Goal: Information Seeking & Learning: Compare options

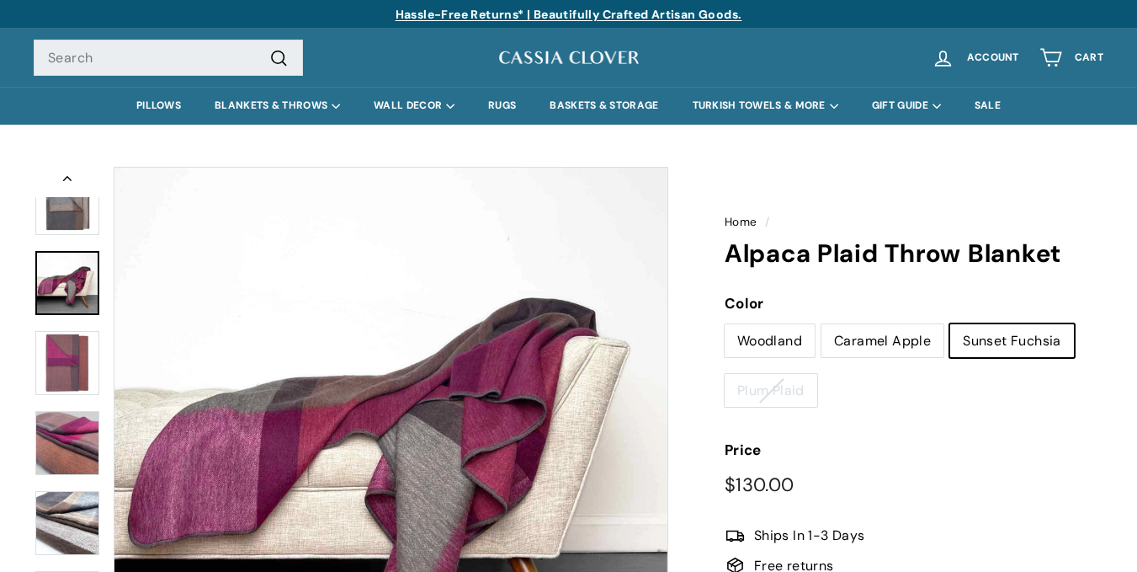
click at [844, 339] on label "Caramel Apple" at bounding box center [882, 341] width 122 height 34
click at [821, 324] on input "Caramel Apple" at bounding box center [821, 323] width 1 height 1
radio input "true"
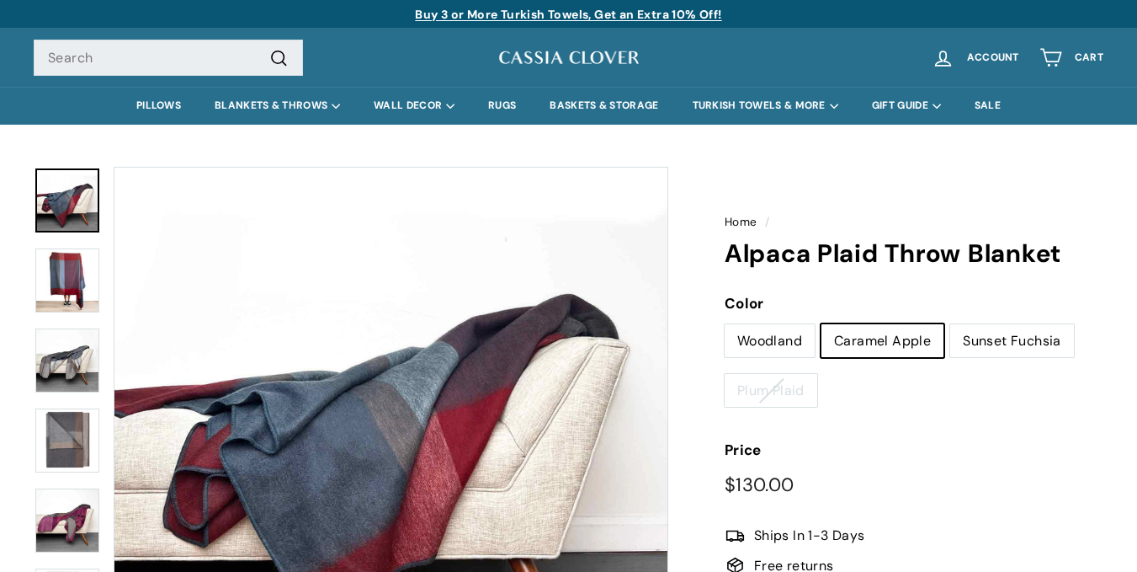
click at [768, 339] on label "Woodland" at bounding box center [770, 341] width 90 height 34
click at [725, 324] on input "Woodland" at bounding box center [724, 323] width 1 height 1
radio input "true"
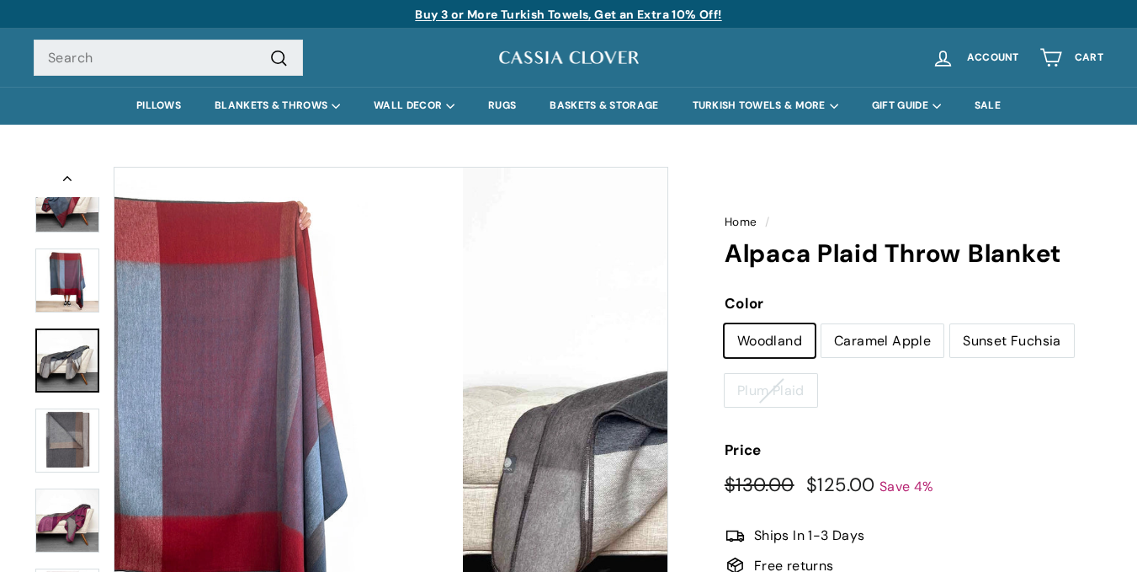
scroll to position [77, 0]
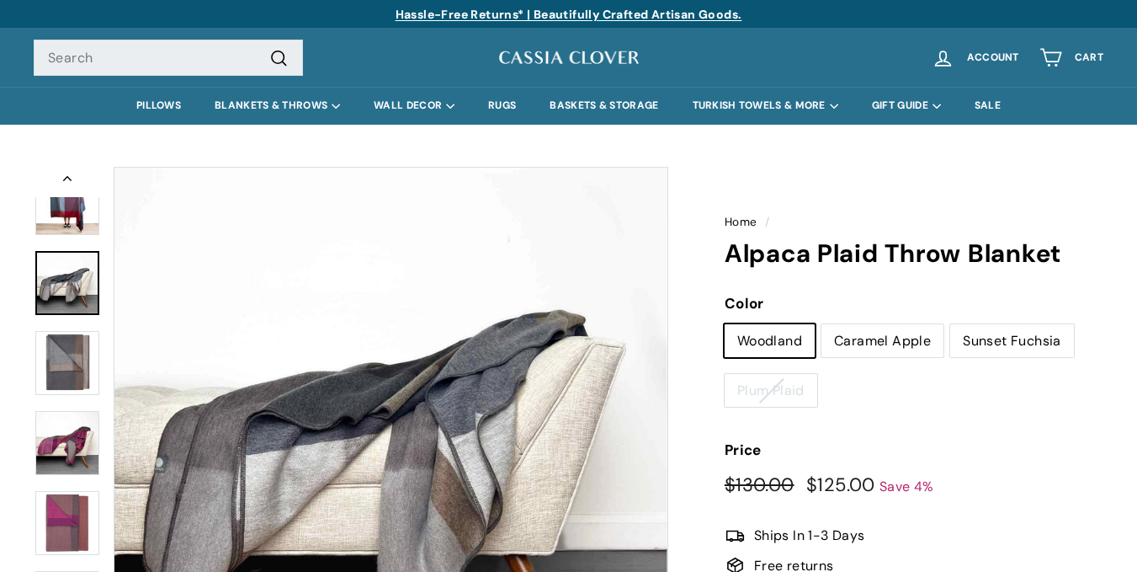
click at [859, 340] on label "Caramel Apple" at bounding box center [882, 341] width 122 height 34
click at [821, 324] on input "Caramel Apple" at bounding box center [821, 323] width 1 height 1
radio input "true"
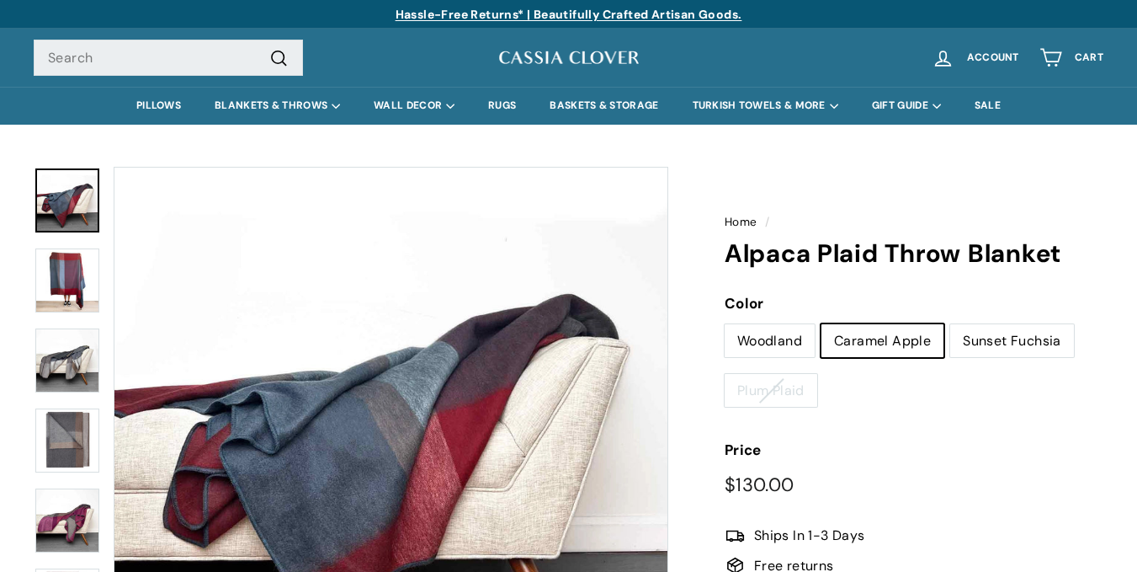
click at [996, 330] on label "Sunset Fuchsia" at bounding box center [1012, 341] width 124 height 34
click at [950, 324] on input "Sunset Fuchsia" at bounding box center [949, 323] width 1 height 1
radio input "true"
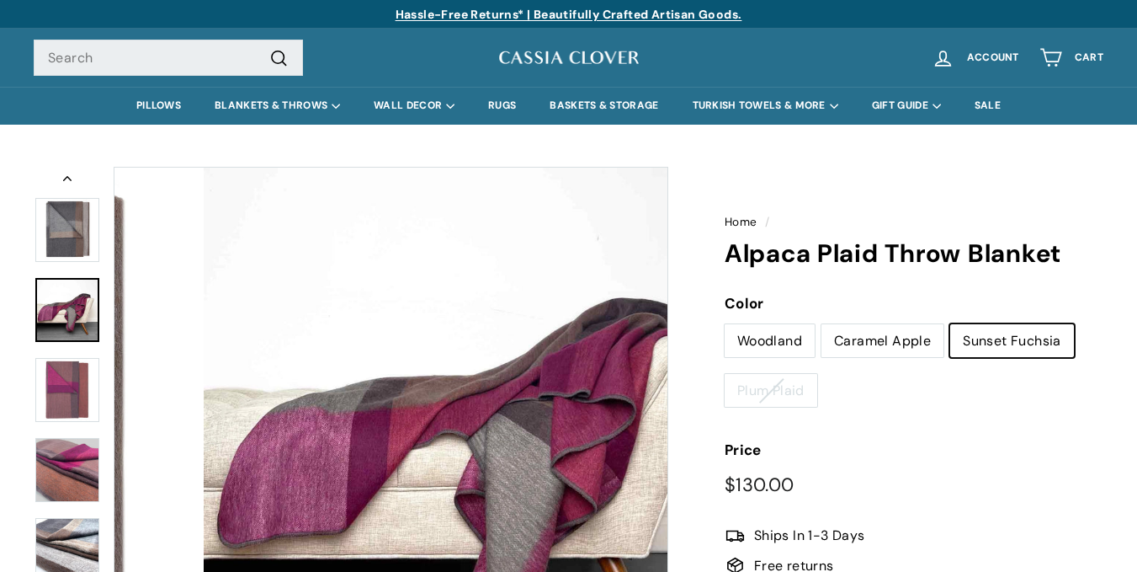
scroll to position [237, 0]
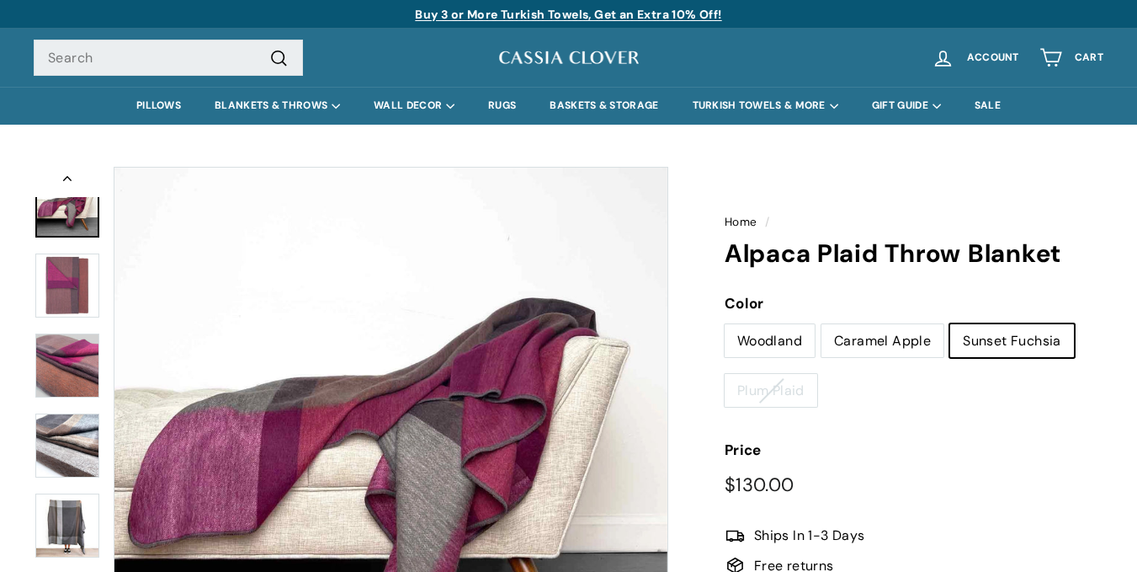
click at [66, 365] on div at bounding box center [67, 444] width 67 height 555
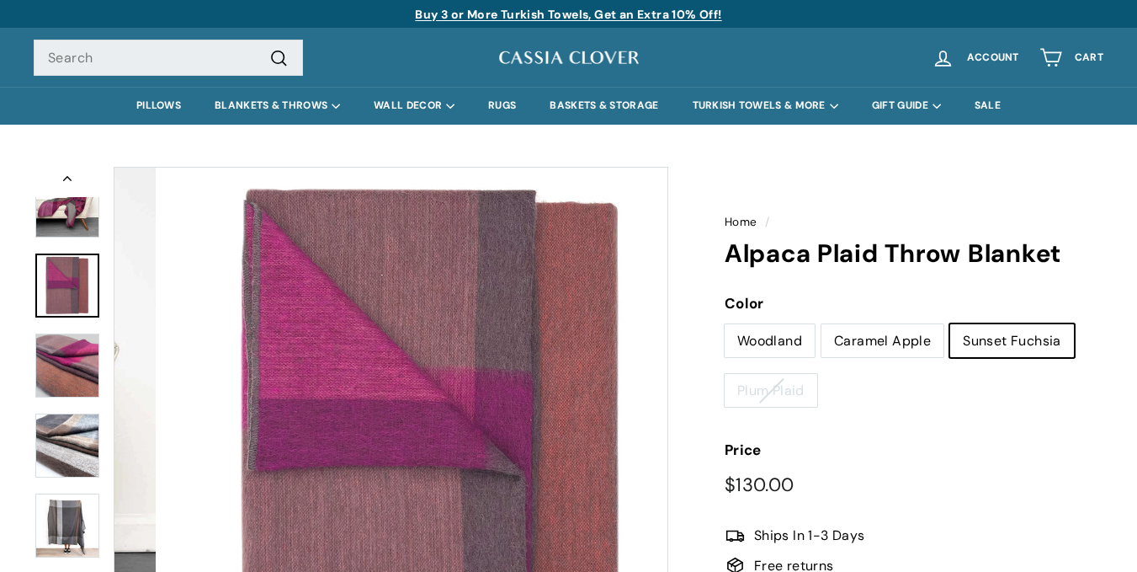
scroll to position [317, 0]
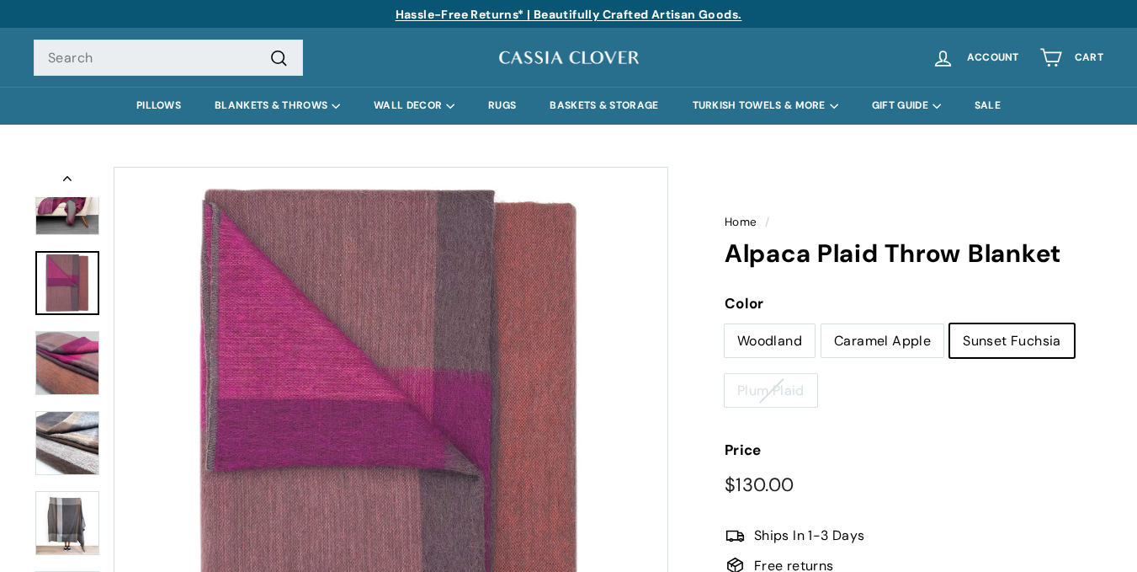
click at [66, 281] on link at bounding box center [67, 283] width 64 height 64
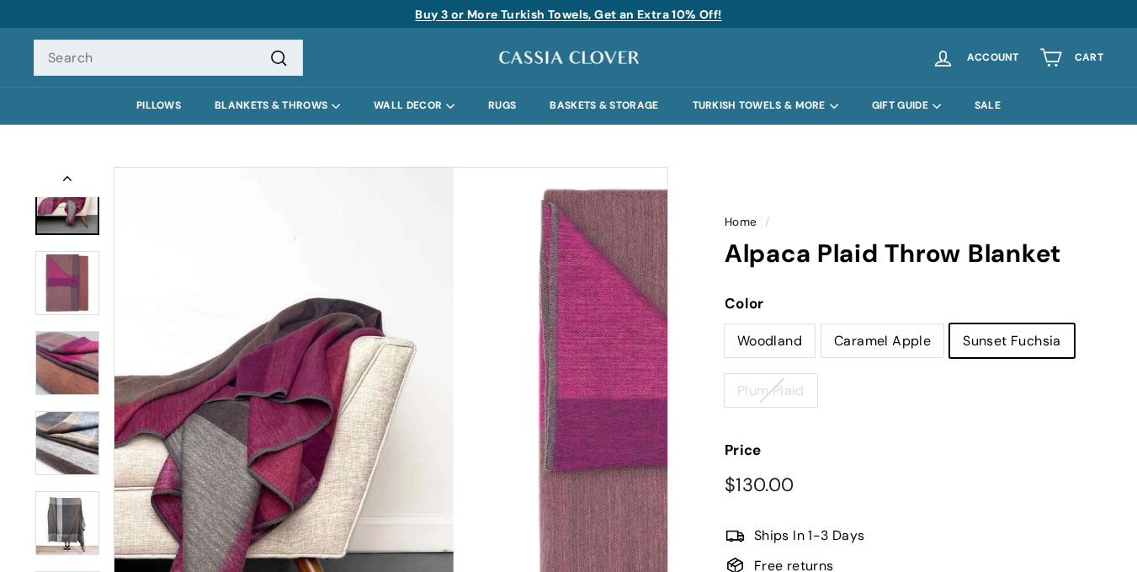
scroll to position [237, 0]
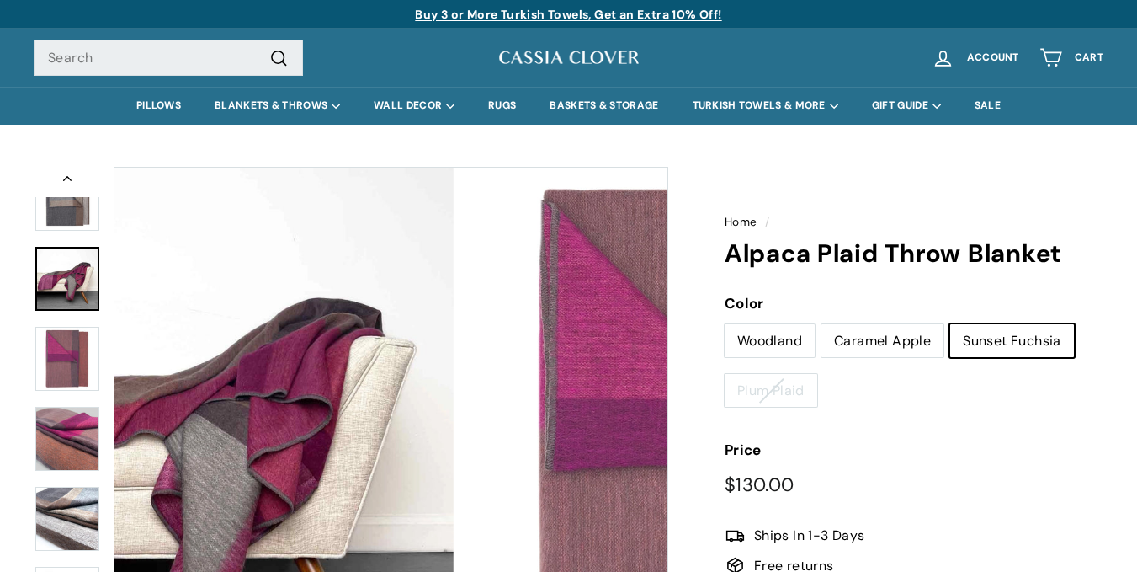
click at [72, 212] on div at bounding box center [67, 444] width 67 height 555
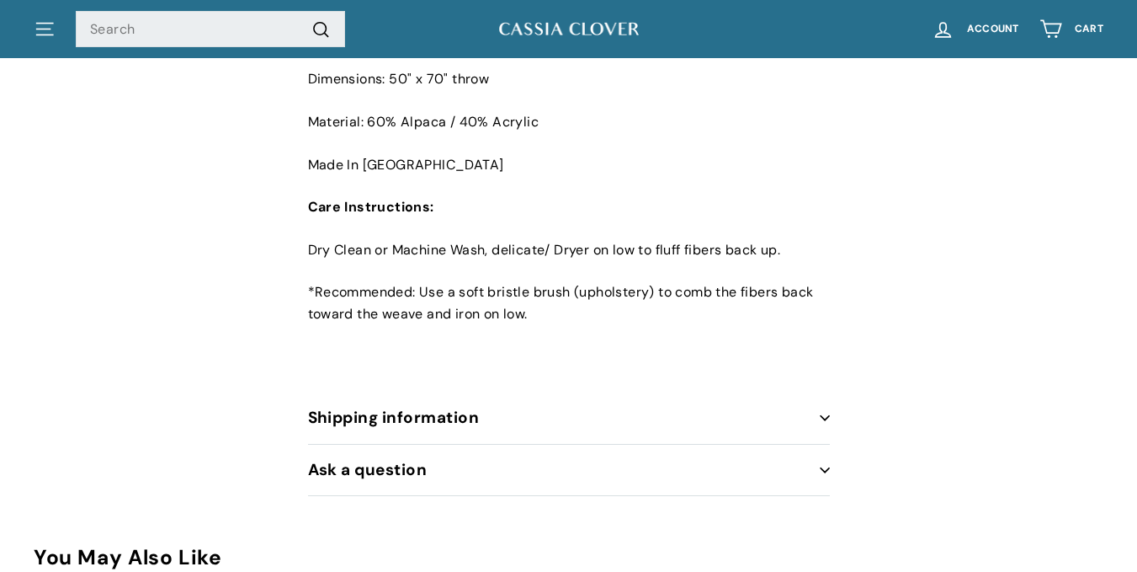
scroll to position [1031, 0]
